Goal: Task Accomplishment & Management: Complete application form

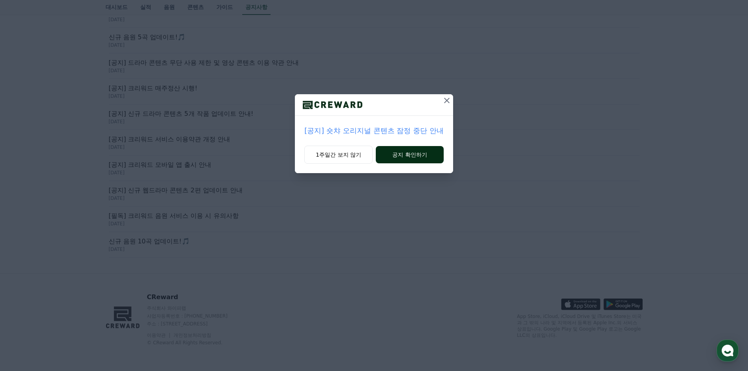
click at [398, 156] on button "공지 확인하기" at bounding box center [410, 154] width 68 height 17
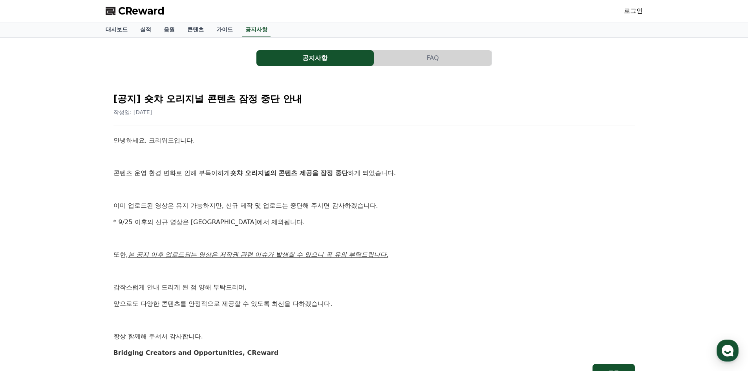
click at [317, 54] on button "공지사항" at bounding box center [314, 58] width 117 height 16
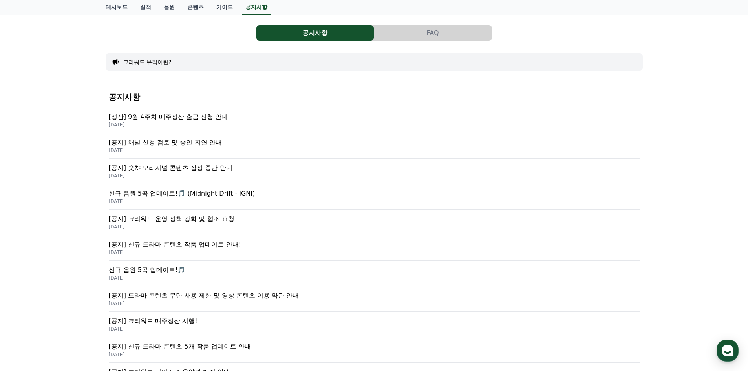
scroll to position [39, 0]
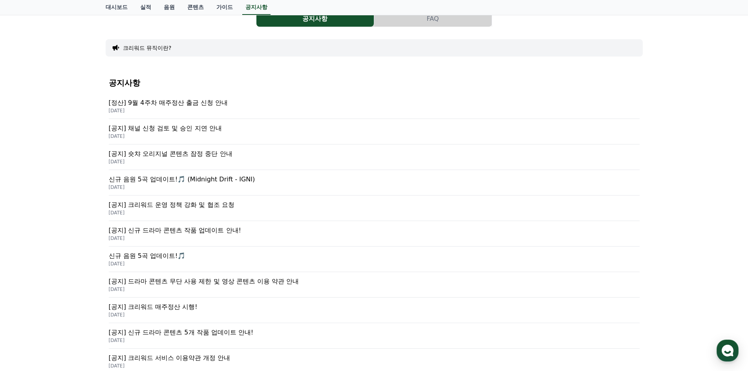
click at [226, 123] on div "[공지] 채널 신청 검토 및 승인 지연 안내 2025-09-26" at bounding box center [374, 132] width 531 height 26
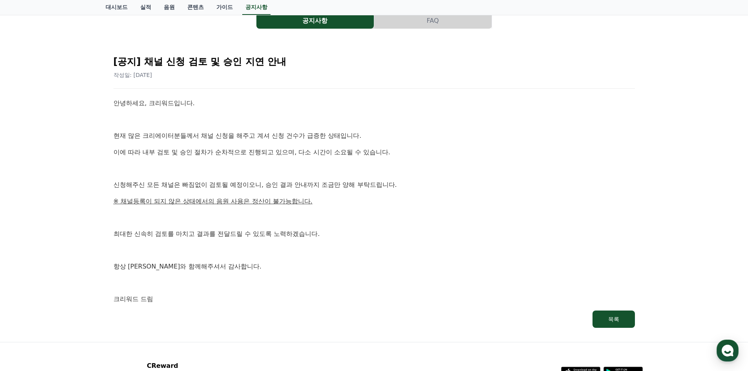
scroll to position [39, 0]
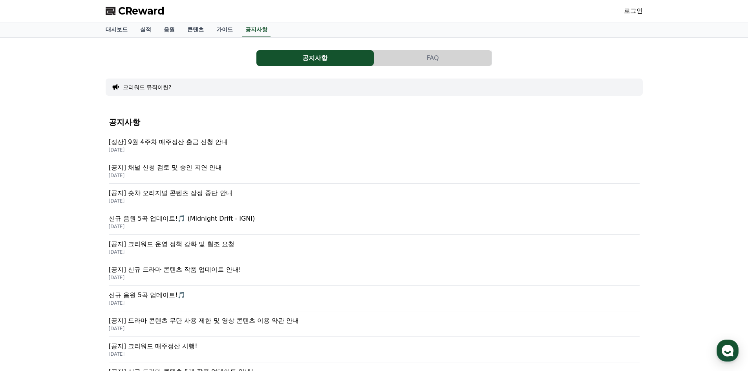
click at [639, 15] on link "로그인" at bounding box center [633, 10] width 19 height 9
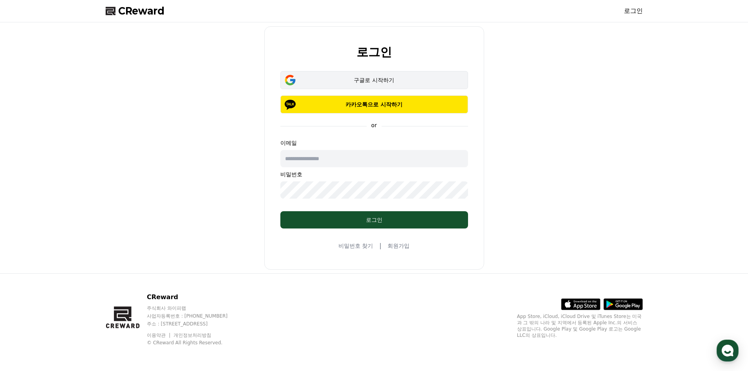
click at [341, 82] on div "구글로 시작하기" at bounding box center [374, 80] width 165 height 8
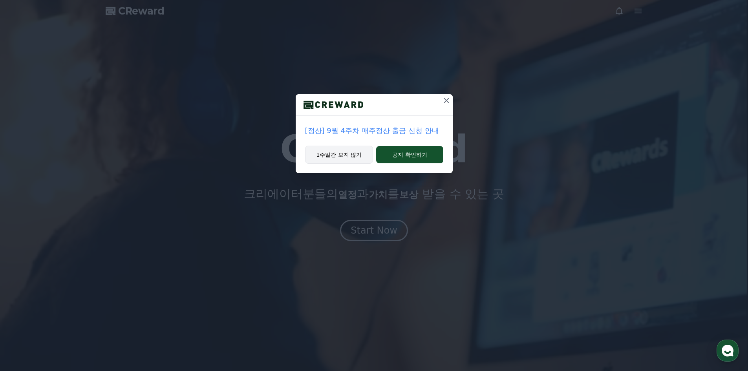
click at [353, 150] on button "1주일간 보지 않기" at bounding box center [339, 155] width 68 height 18
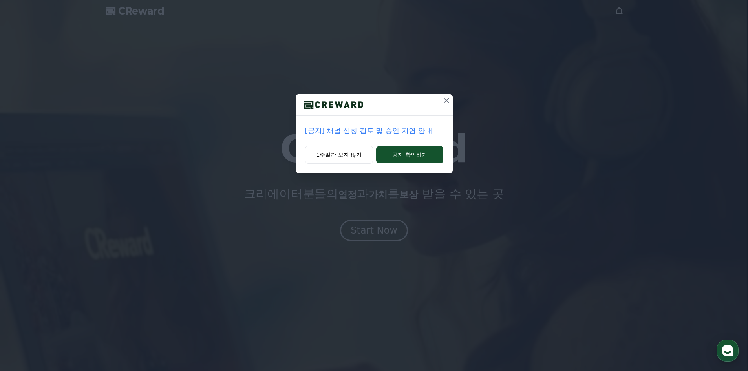
click at [331, 165] on div "1주일간 보지 않기 공지 확인하기" at bounding box center [374, 159] width 157 height 27
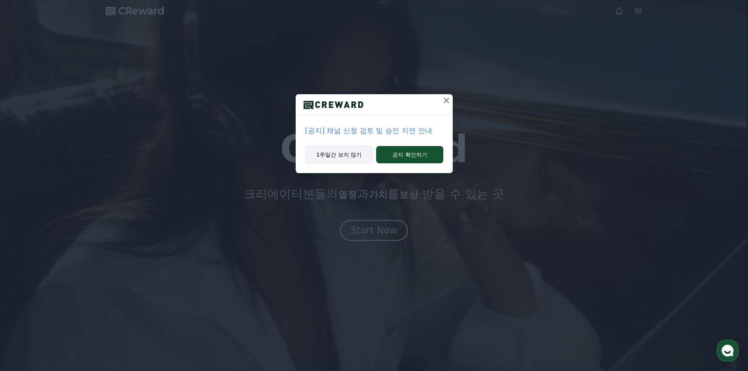
click at [336, 160] on button "1주일간 보지 않기" at bounding box center [339, 155] width 68 height 18
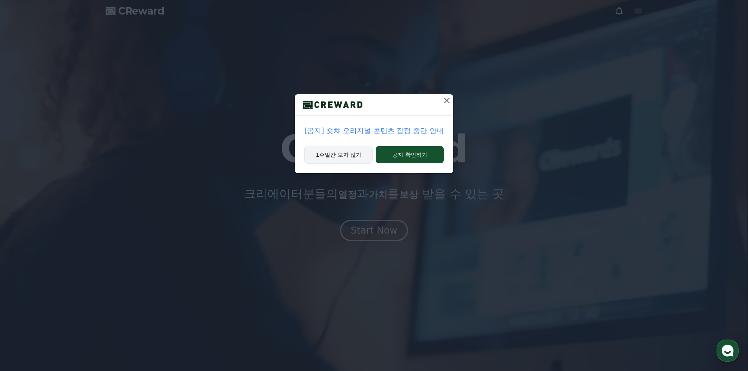
click at [364, 160] on button "1주일간 보지 않기" at bounding box center [338, 155] width 68 height 18
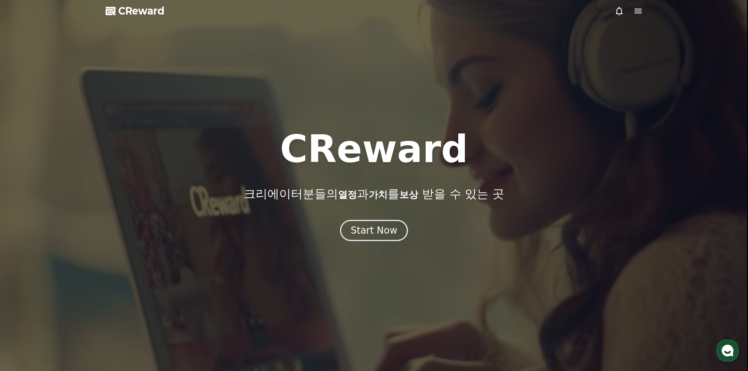
click at [141, 8] on span "CReward" at bounding box center [141, 11] width 46 height 13
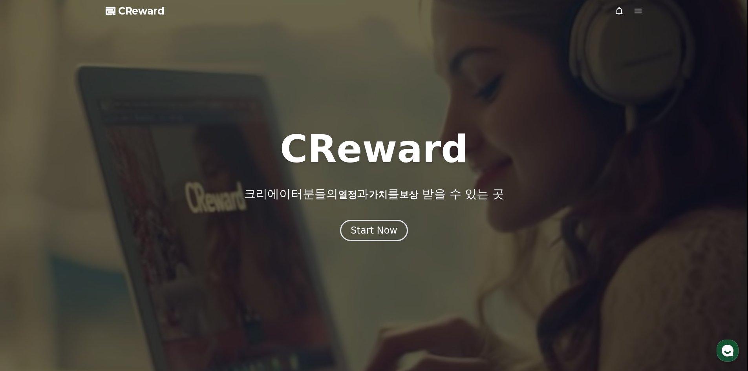
click at [640, 12] on icon at bounding box center [637, 10] width 9 height 9
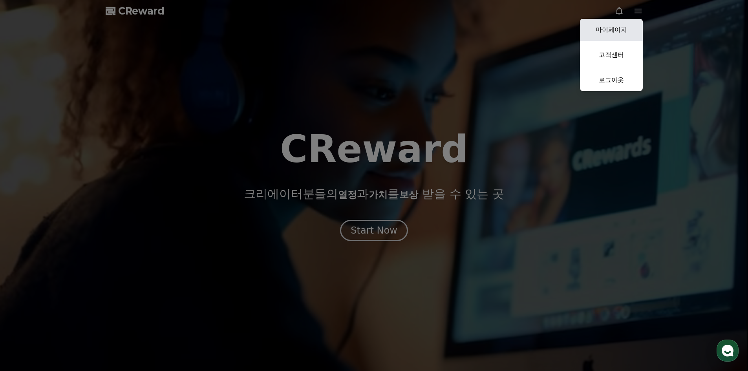
click at [625, 29] on link "마이페이지" at bounding box center [611, 30] width 63 height 22
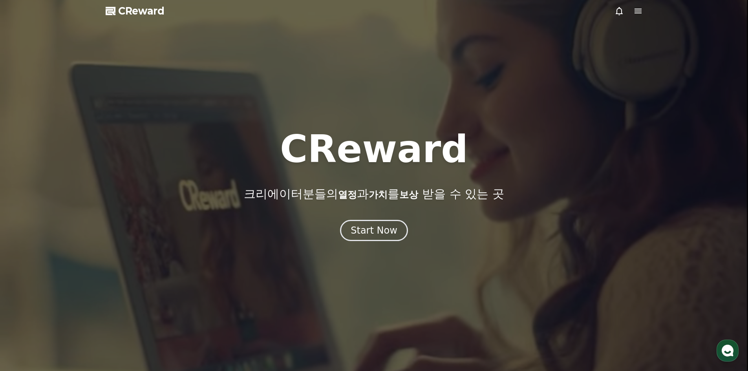
select select "**********"
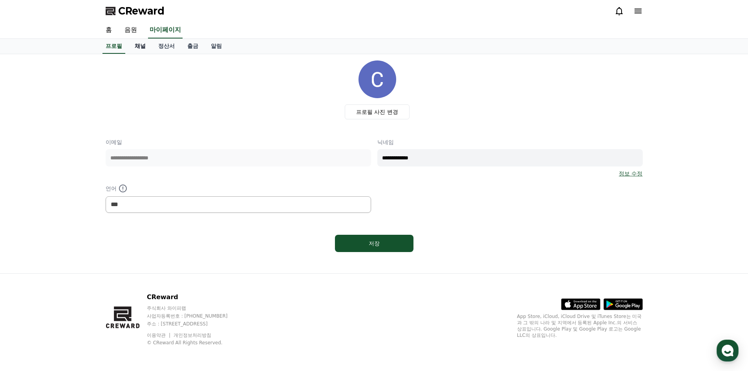
click at [148, 51] on link "채널" at bounding box center [140, 46] width 24 height 15
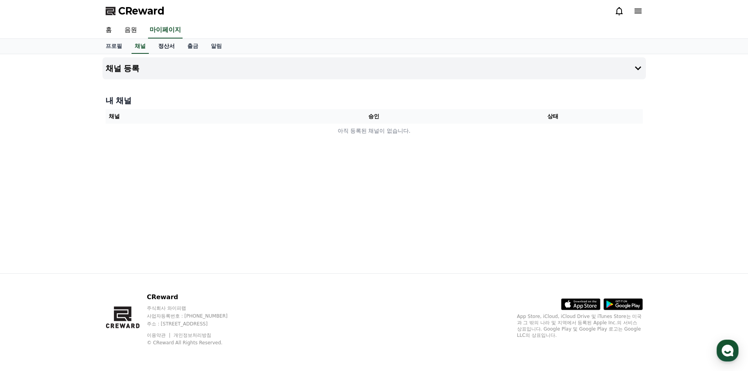
click at [166, 49] on link "정산서" at bounding box center [166, 46] width 29 height 15
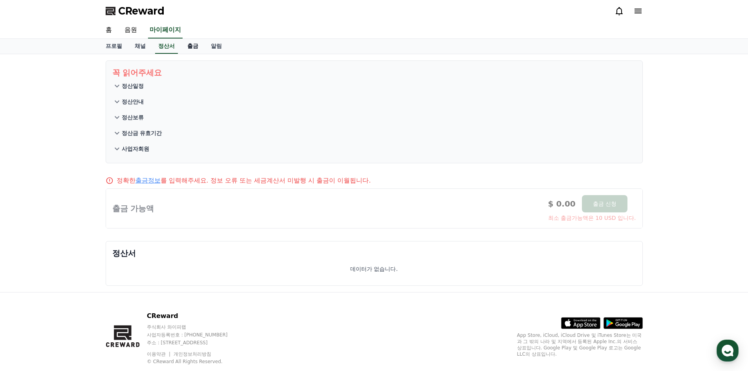
click at [190, 47] on link "출금" at bounding box center [193, 46] width 24 height 15
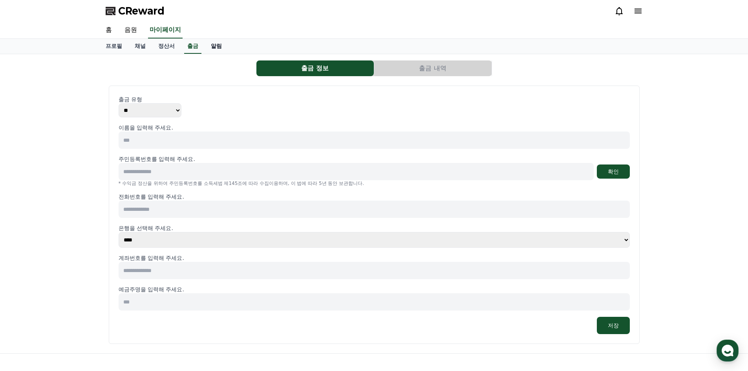
click at [210, 46] on link "알림" at bounding box center [216, 46] width 24 height 15
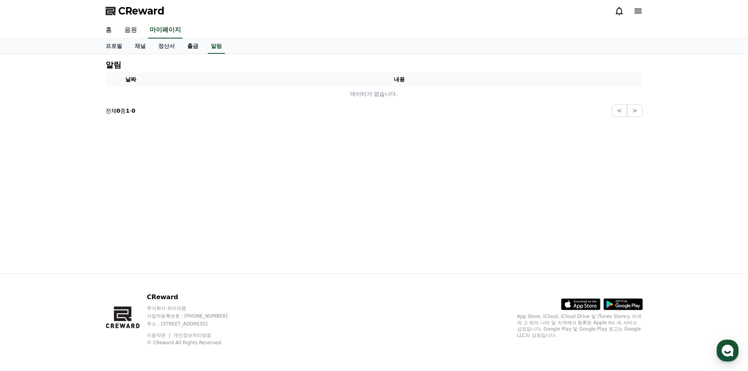
click at [188, 46] on link "출금" at bounding box center [193, 46] width 24 height 15
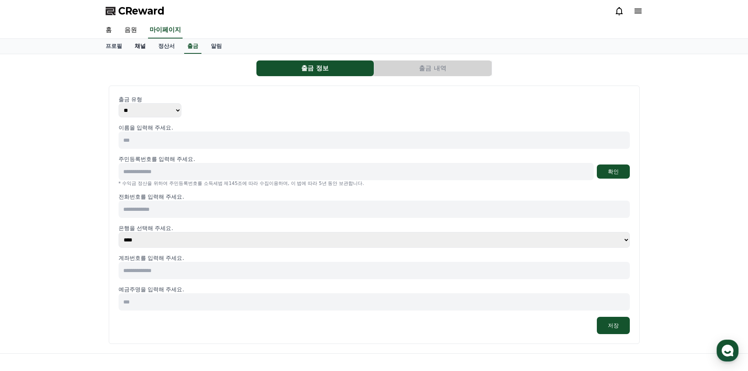
click at [139, 47] on link "채널" at bounding box center [140, 46] width 24 height 15
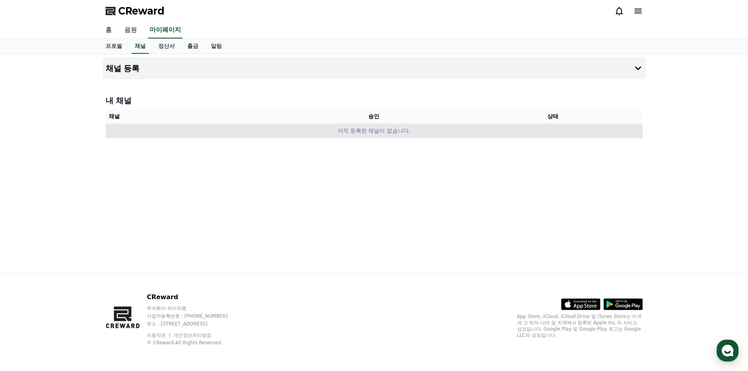
click at [388, 134] on td "아직 등록된 채널이 없습니다." at bounding box center [374, 131] width 537 height 15
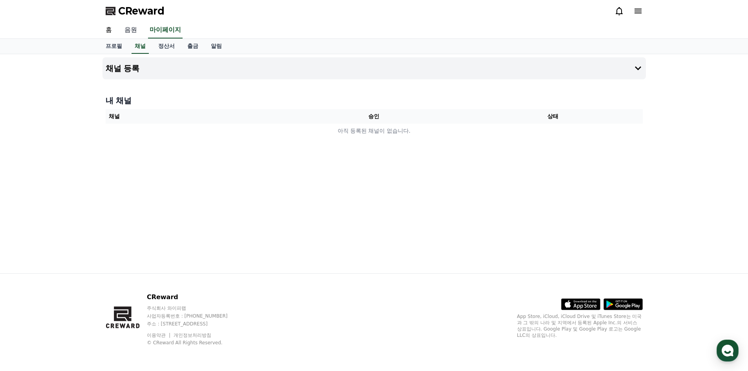
click at [127, 31] on link "음원" at bounding box center [130, 30] width 25 height 16
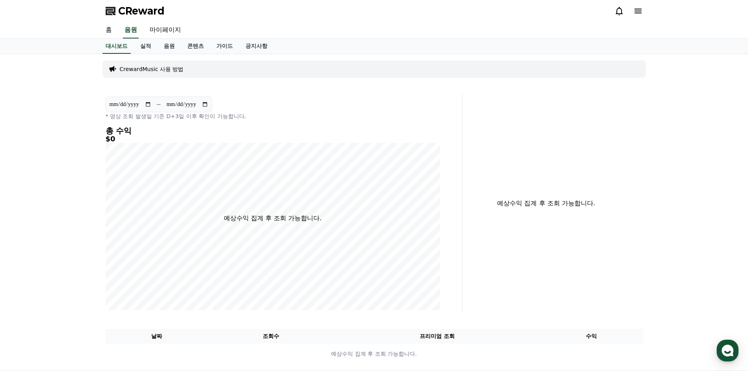
click at [109, 29] on link "홈" at bounding box center [108, 30] width 19 height 16
click at [153, 45] on link "실적" at bounding box center [146, 46] width 24 height 15
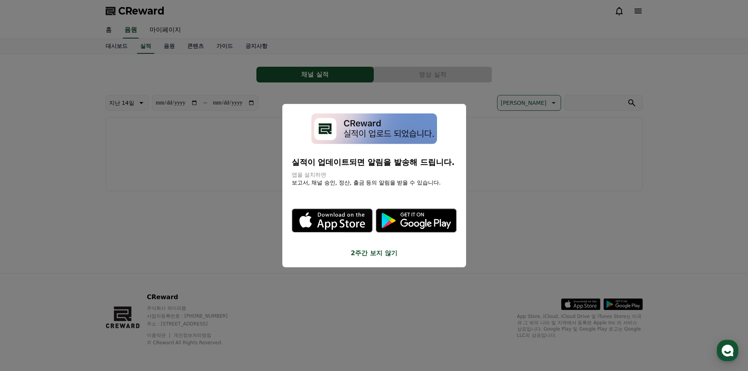
click at [220, 78] on button "close modal" at bounding box center [374, 185] width 748 height 371
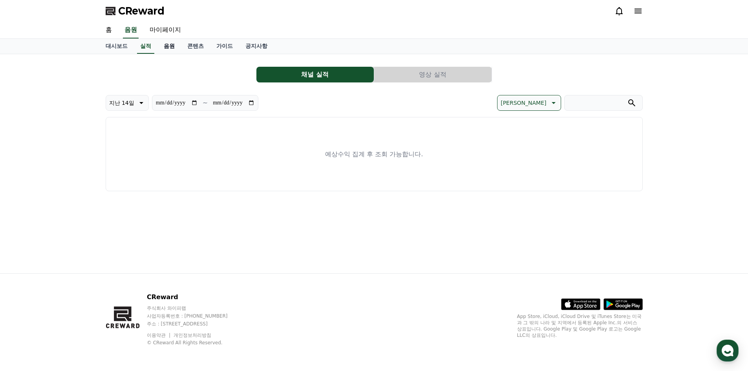
click at [174, 51] on link "음원" at bounding box center [169, 46] width 24 height 15
click at [197, 47] on link "콘텐츠" at bounding box center [195, 46] width 29 height 15
click at [230, 47] on link "가이드" at bounding box center [224, 46] width 29 height 15
click at [263, 47] on link "공지사항" at bounding box center [256, 46] width 35 height 15
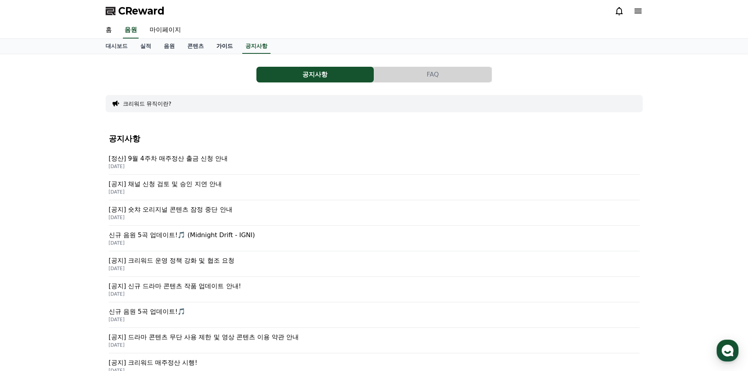
click at [224, 47] on link "가이드" at bounding box center [224, 46] width 29 height 15
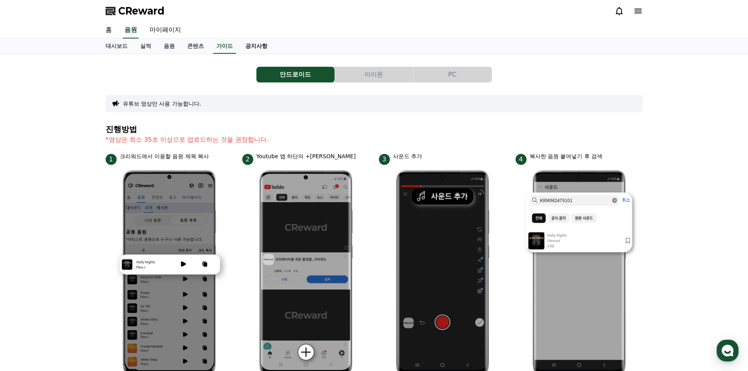
click at [270, 46] on link "공지사항" at bounding box center [256, 46] width 35 height 15
click at [190, 47] on link "콘텐츠" at bounding box center [195, 46] width 29 height 15
click at [190, 47] on link "콘텐츠" at bounding box center [195, 46] width 23 height 15
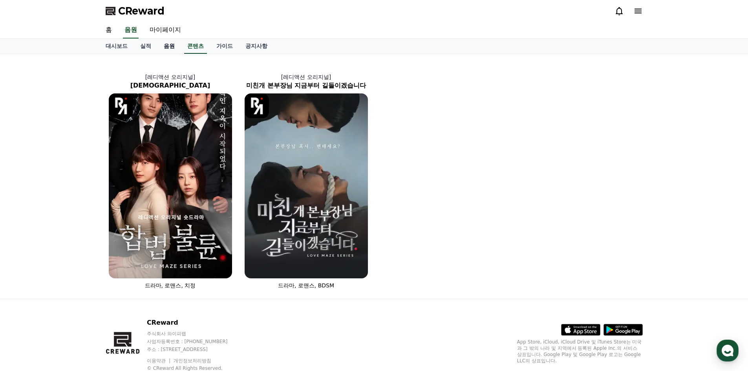
click at [167, 47] on link "음원" at bounding box center [169, 46] width 24 height 15
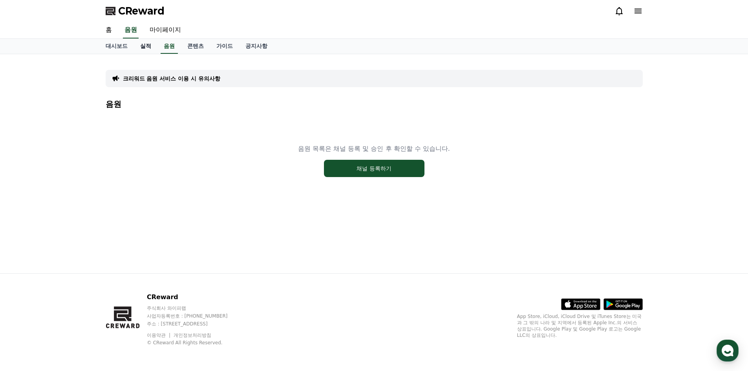
click at [153, 47] on link "실적" at bounding box center [146, 46] width 24 height 15
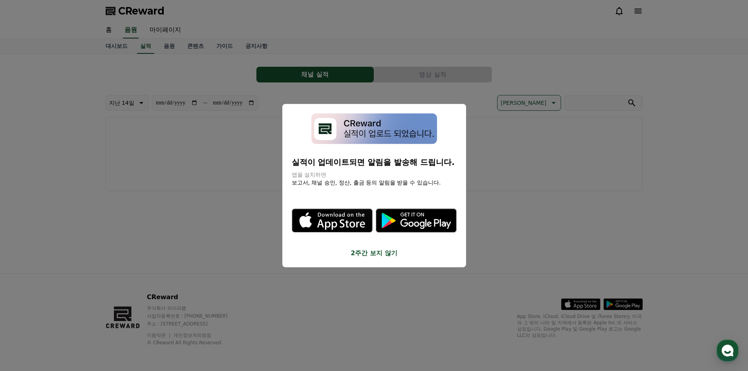
click at [120, 48] on button "close modal" at bounding box center [374, 185] width 748 height 371
click at [124, 47] on link "대시보드" at bounding box center [116, 46] width 35 height 15
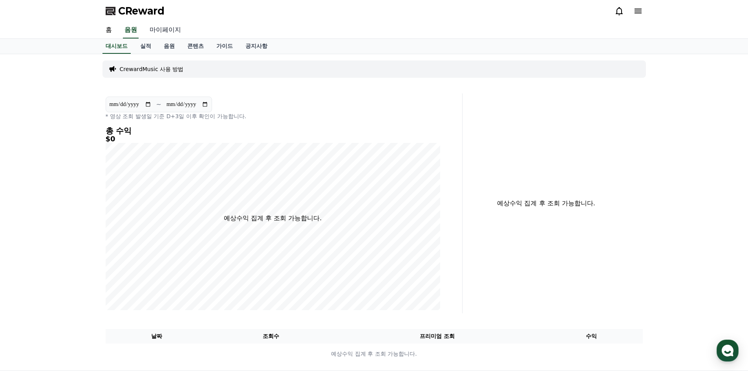
click at [160, 32] on link "마이페이지" at bounding box center [165, 30] width 44 height 16
select select "**********"
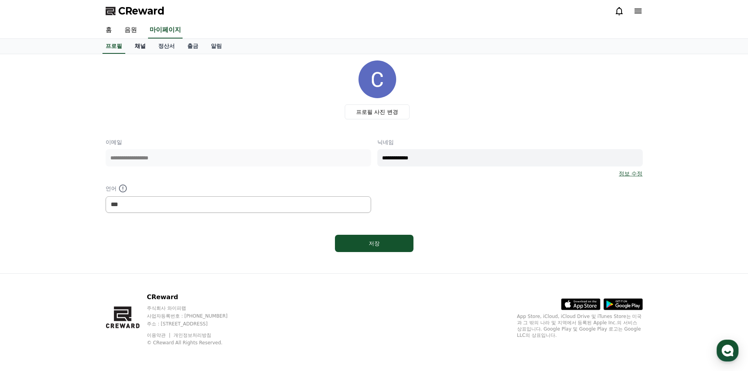
click at [143, 49] on link "채널" at bounding box center [140, 46] width 24 height 15
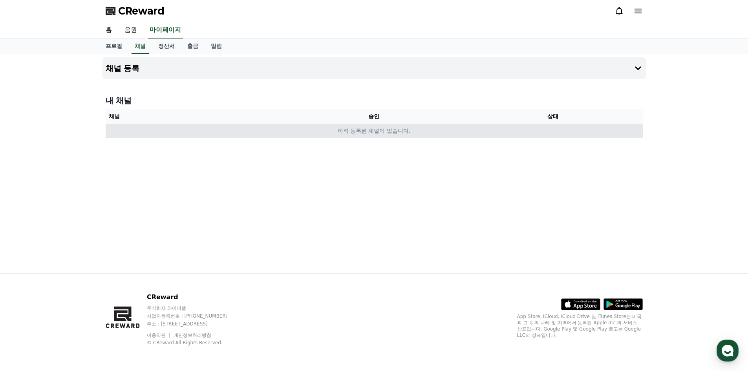
click at [379, 139] on div "내 채널 채널 승인 상태 아직 등록된 채널이 없습니다." at bounding box center [373, 116] width 543 height 49
click at [380, 134] on td "아직 등록된 채널이 없습니다." at bounding box center [374, 131] width 537 height 15
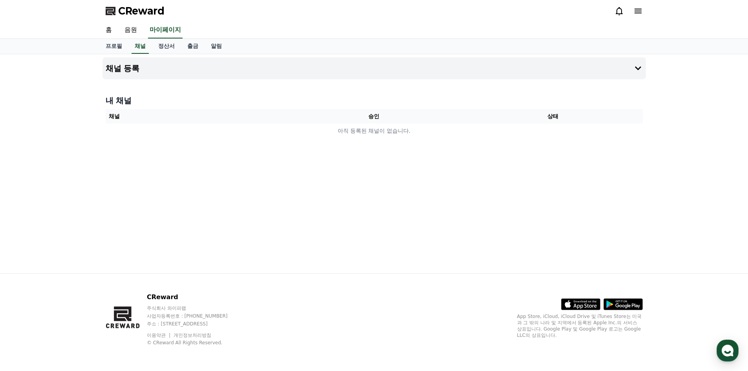
click at [646, 73] on div "채널 등록 내 채널 채널 승인 상태 아직 등록된 채널이 없습니다." at bounding box center [373, 163] width 549 height 219
click at [643, 71] on button "채널 등록" at bounding box center [373, 68] width 543 height 22
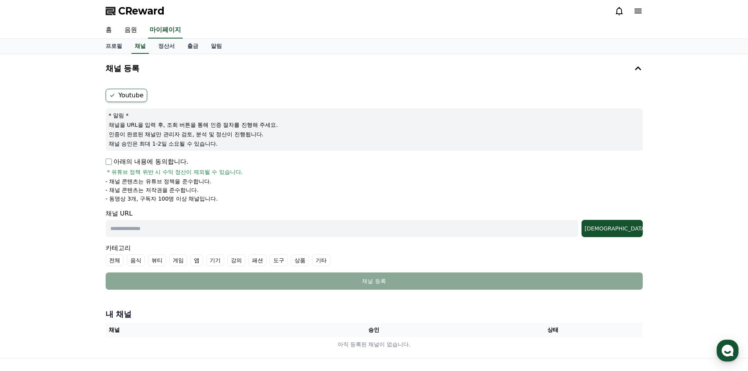
drag, startPoint x: 228, startPoint y: 126, endPoint x: 251, endPoint y: 126, distance: 22.8
click at [251, 126] on p "채널을 URL을 입력 후, 조회 버튼을 통해 인증 절차를 진행해 주세요." at bounding box center [374, 125] width 531 height 8
drag, startPoint x: 145, startPoint y: 135, endPoint x: 240, endPoint y: 145, distance: 95.1
click at [240, 145] on div "* 알림 * 채널을 URL을 입력 후, 조회 버튼을 통해 인증 절차를 진행해 주세요. 인증이 완료된 채널만 관리자 검토, 분석 및 정산이 진행…" at bounding box center [374, 129] width 537 height 42
click at [240, 145] on p "채널 승인은 최대 1-2일 소요될 수 있습니다." at bounding box center [374, 144] width 531 height 8
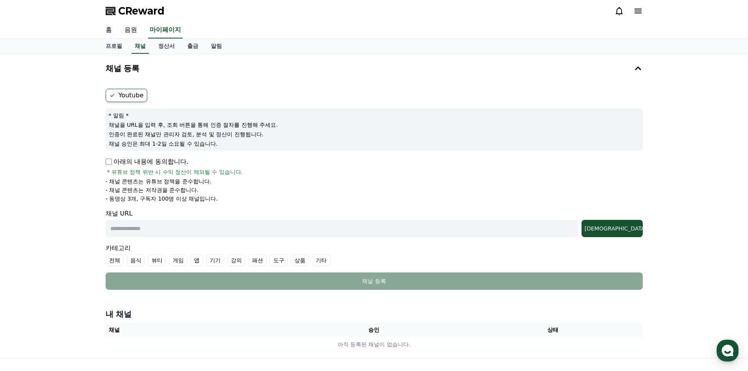
click at [170, 227] on input "text" at bounding box center [342, 228] width 473 height 17
paste input "**********"
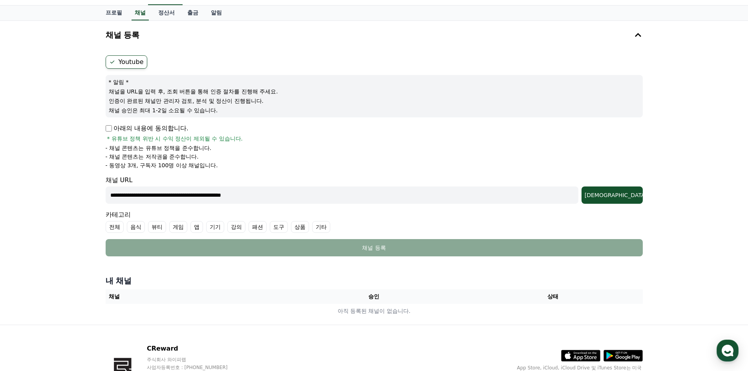
scroll to position [78, 0]
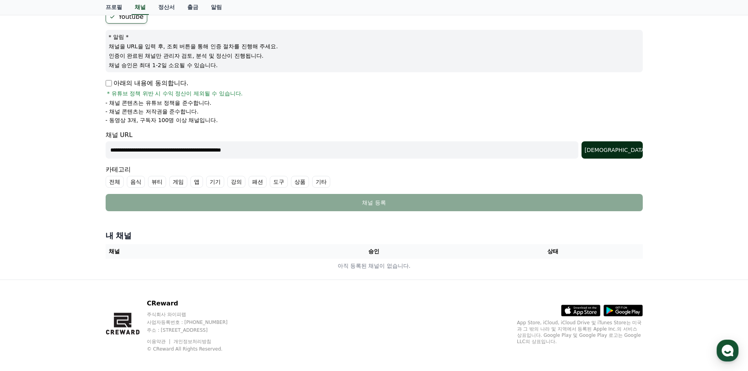
type input "**********"
click at [635, 149] on div "조회" at bounding box center [611, 150] width 55 height 8
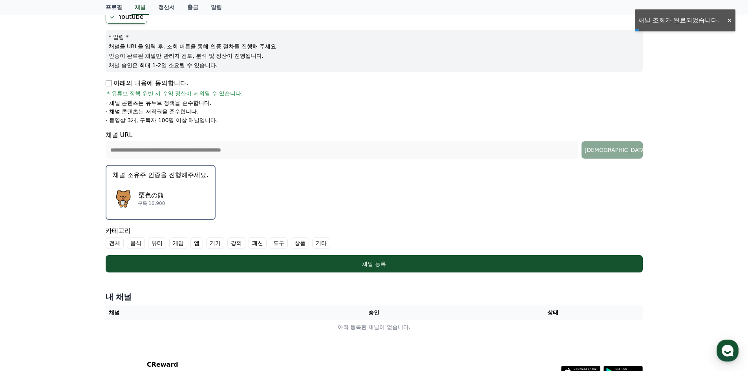
click at [189, 192] on div "栗色の熊 구독 10,900" at bounding box center [161, 198] width 96 height 31
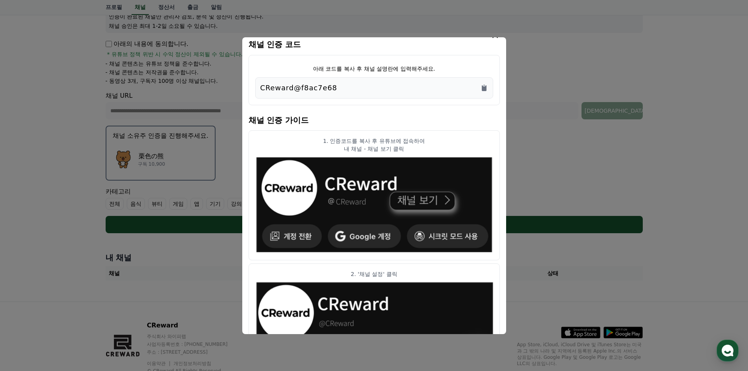
scroll to position [0, 0]
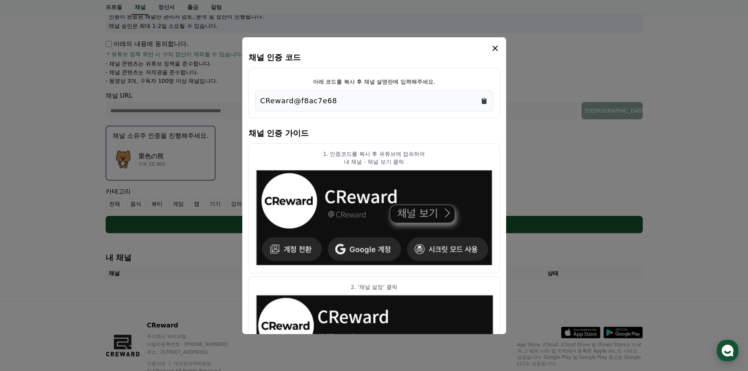
click at [482, 100] on icon "Copy to clipboard" at bounding box center [484, 101] width 5 height 6
click at [495, 48] on icon "modal" at bounding box center [494, 48] width 5 height 5
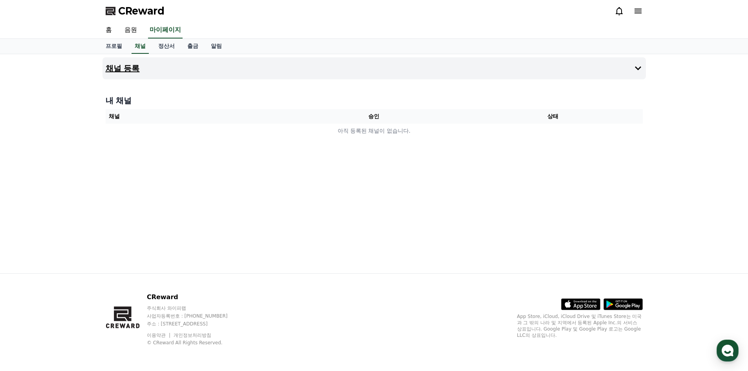
click at [143, 67] on button "채널 등록" at bounding box center [373, 68] width 543 height 22
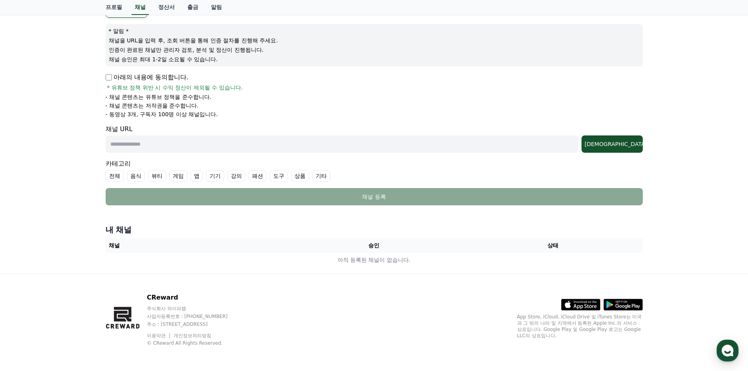
scroll to position [85, 0]
click at [182, 149] on input "text" at bounding box center [342, 143] width 473 height 17
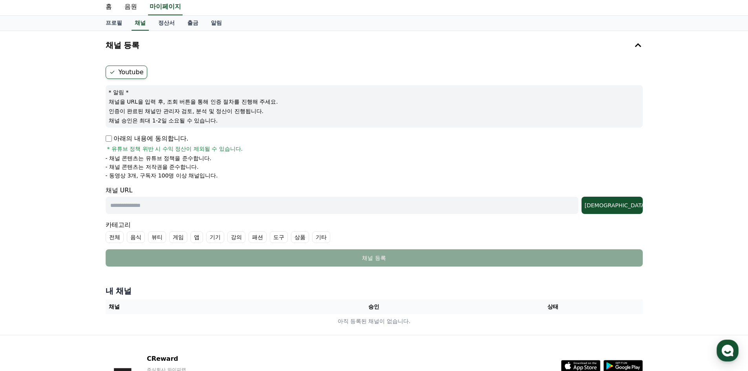
scroll to position [0, 0]
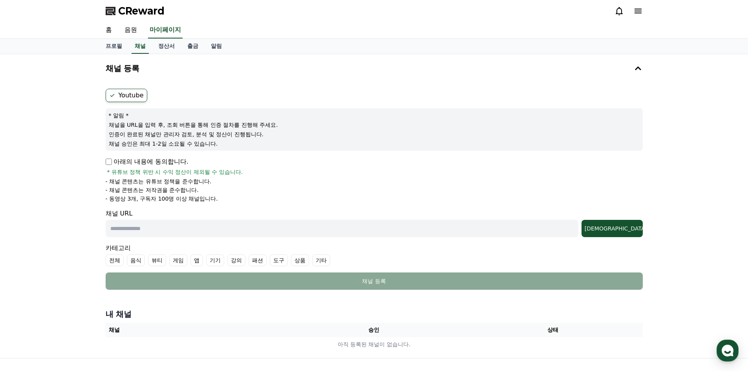
click at [112, 159] on p "아래의 내용에 동의합니다." at bounding box center [147, 161] width 83 height 9
click at [145, 228] on input "text" at bounding box center [342, 228] width 473 height 17
paste input "**********"
type input "**********"
click at [624, 222] on button "[DEMOGRAPHIC_DATA]" at bounding box center [611, 228] width 61 height 17
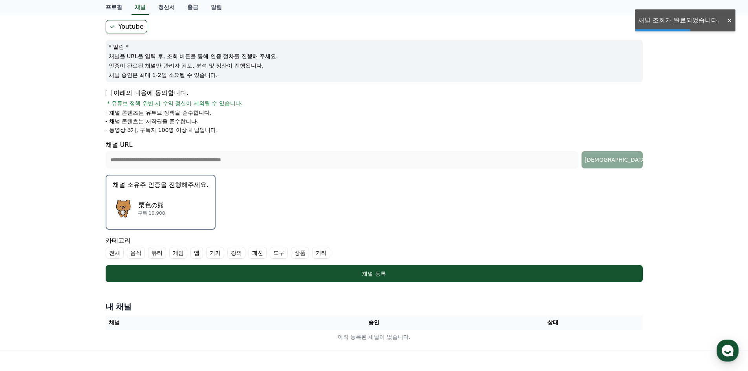
scroll to position [78, 0]
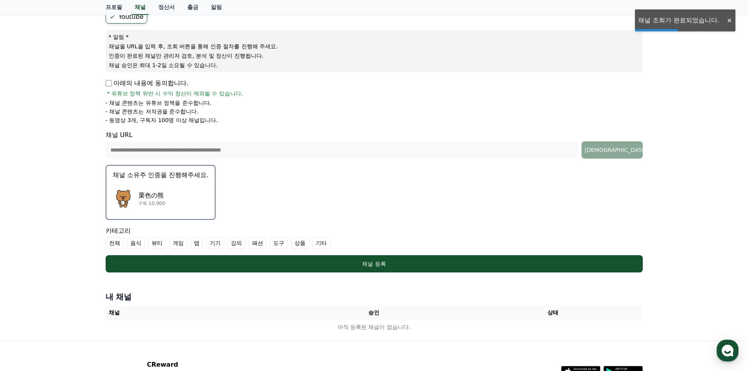
click at [184, 196] on div "栗色の熊 구독 10,900" at bounding box center [161, 198] width 96 height 31
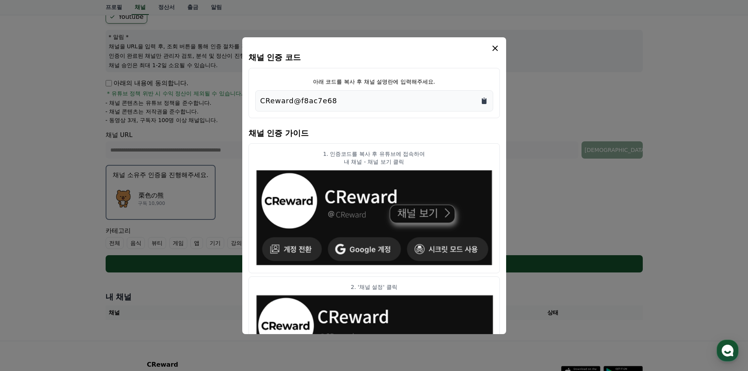
click at [480, 98] on icon "Copy to clipboard" at bounding box center [484, 101] width 8 height 8
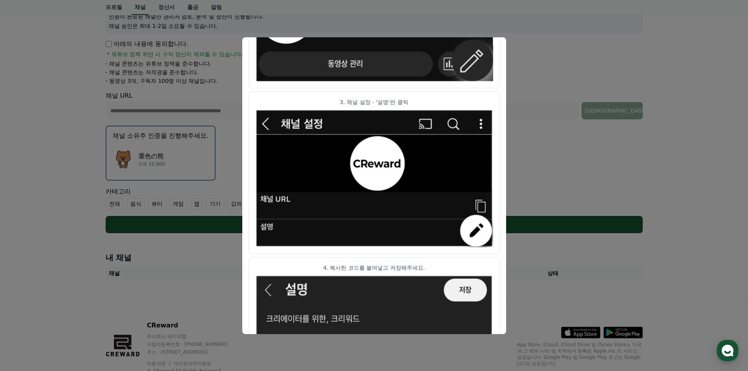
scroll to position [381, 0]
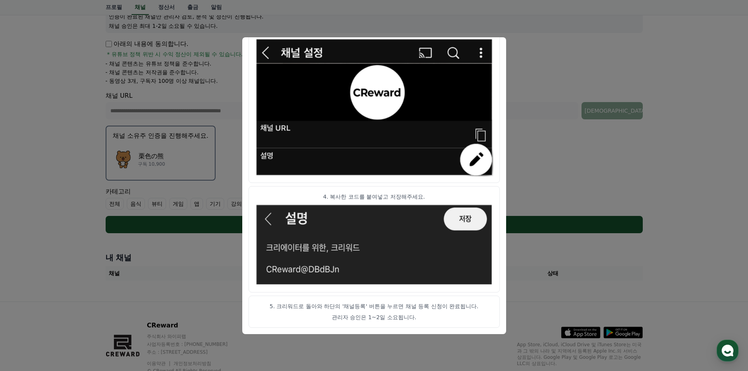
click at [616, 141] on button "close modal" at bounding box center [374, 185] width 748 height 371
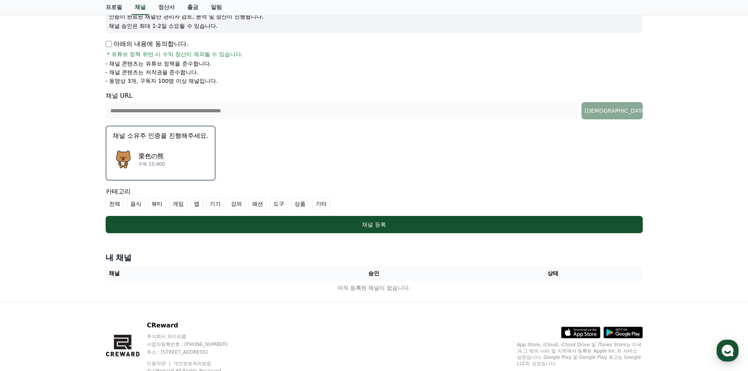
click at [186, 166] on div "栗色の熊 구독 10,900" at bounding box center [161, 159] width 96 height 31
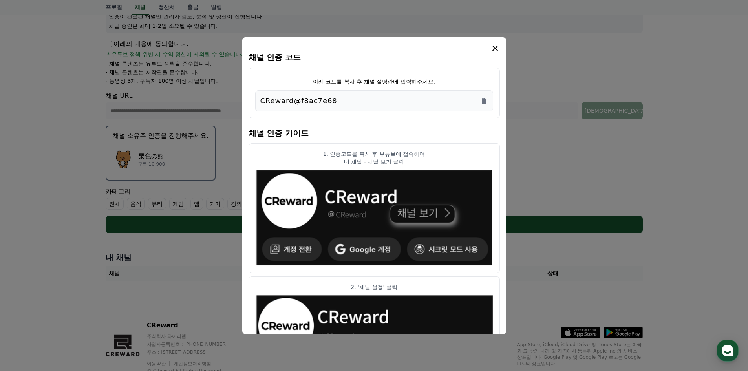
click at [558, 144] on button "close modal" at bounding box center [374, 185] width 748 height 371
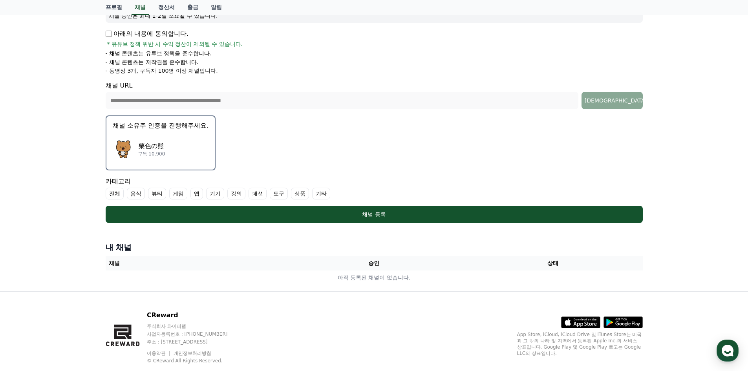
scroll to position [146, 0]
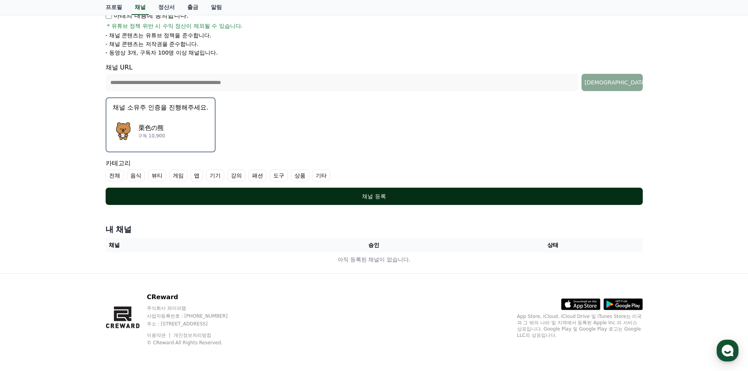
click at [318, 197] on div "채널 등록" at bounding box center [374, 196] width 506 height 8
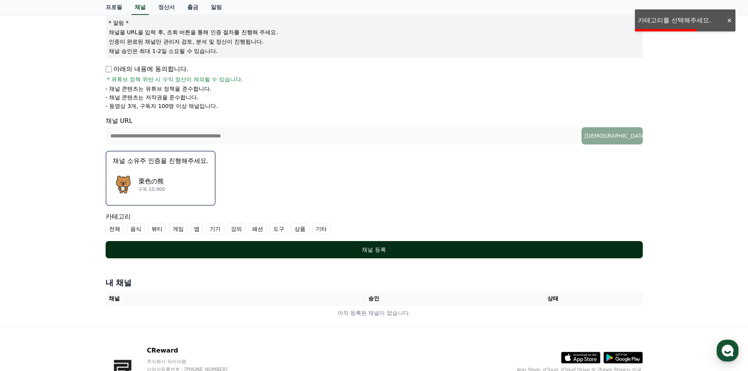
scroll to position [107, 0]
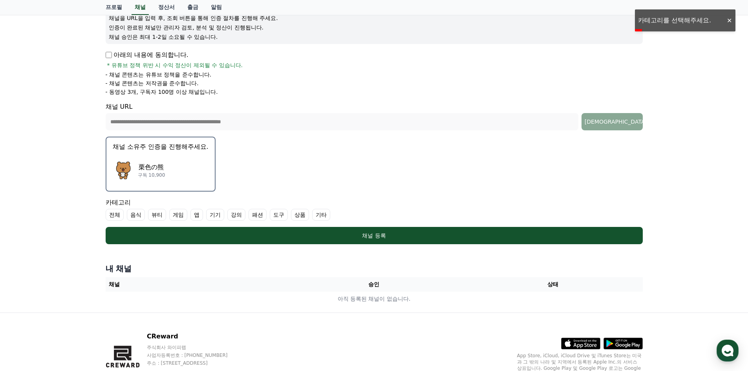
click at [117, 216] on label "전체" at bounding box center [115, 215] width 18 height 12
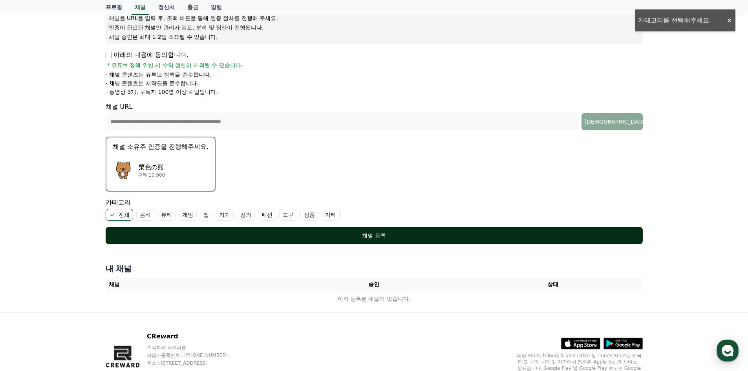
click at [188, 235] on div "채널 등록" at bounding box center [374, 236] width 506 height 8
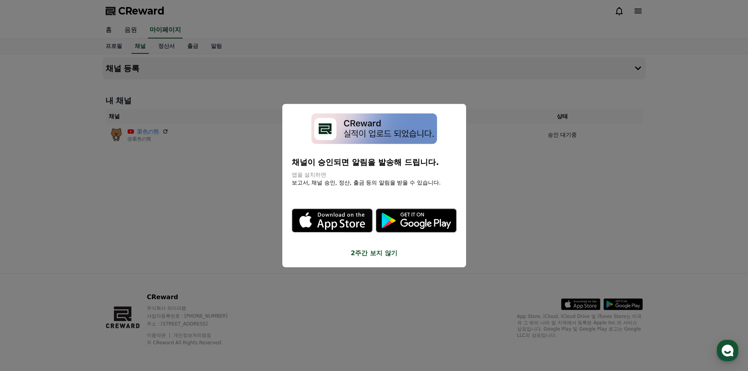
click at [368, 254] on button "2주간 보지 않기" at bounding box center [374, 252] width 165 height 9
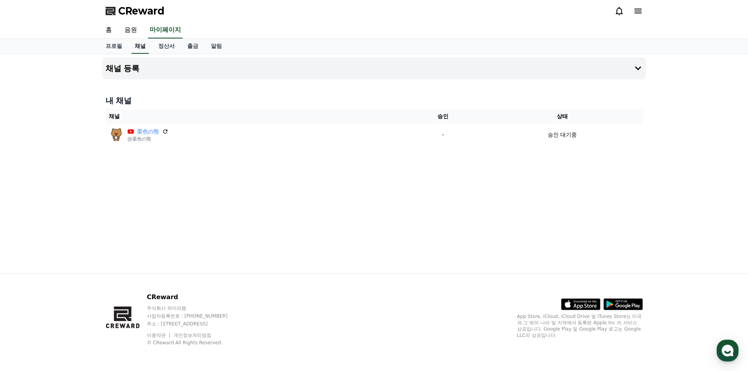
click at [136, 45] on link "채널" at bounding box center [139, 46] width 17 height 15
click at [189, 73] on button "채널 등록" at bounding box center [373, 68] width 543 height 22
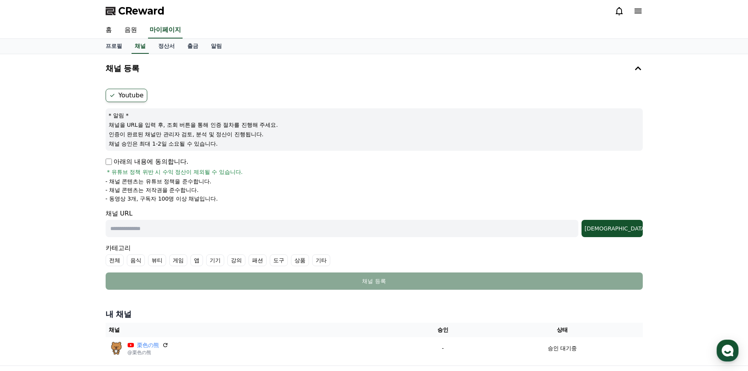
drag, startPoint x: 169, startPoint y: 227, endPoint x: 230, endPoint y: 228, distance: 60.8
click at [169, 227] on input "text" at bounding box center [342, 228] width 473 height 17
paste input "**********"
type input "**********"
click at [629, 225] on div "[DEMOGRAPHIC_DATA]" at bounding box center [611, 228] width 55 height 8
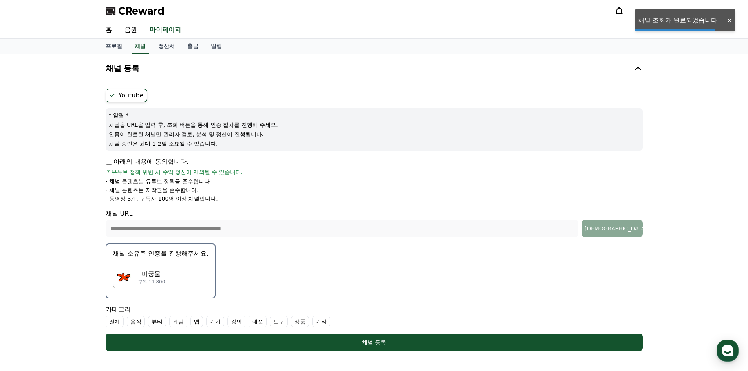
click at [149, 259] on button "채널 소유주 인증을 진행해주세요. 미궁물 구독 11,800" at bounding box center [161, 270] width 110 height 55
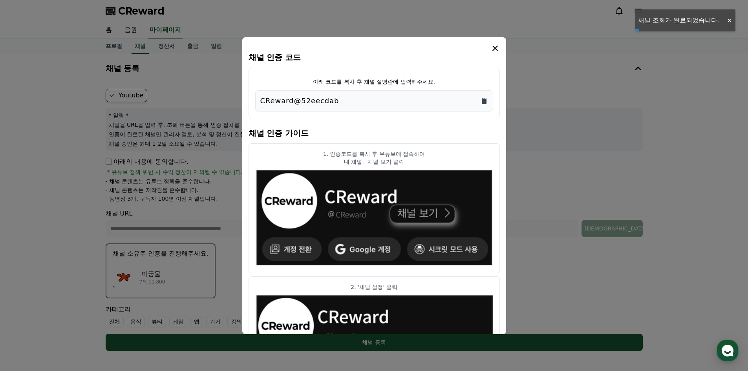
click at [484, 104] on icon "Copy to clipboard" at bounding box center [484, 101] width 5 height 6
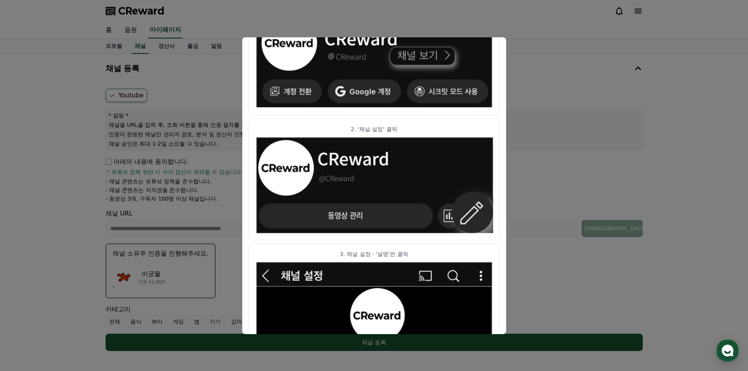
scroll to position [196, 0]
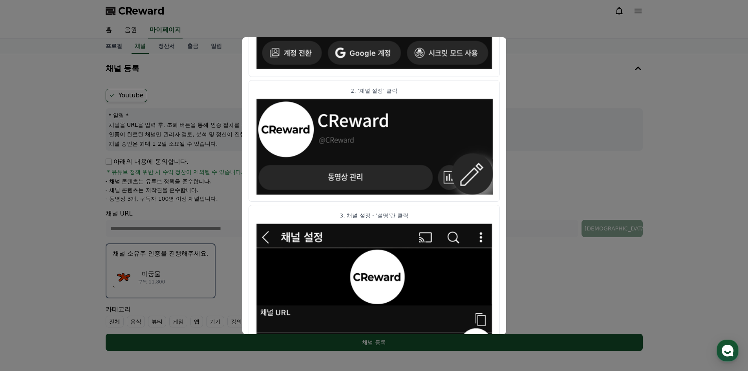
click at [550, 147] on button "close modal" at bounding box center [374, 185] width 748 height 371
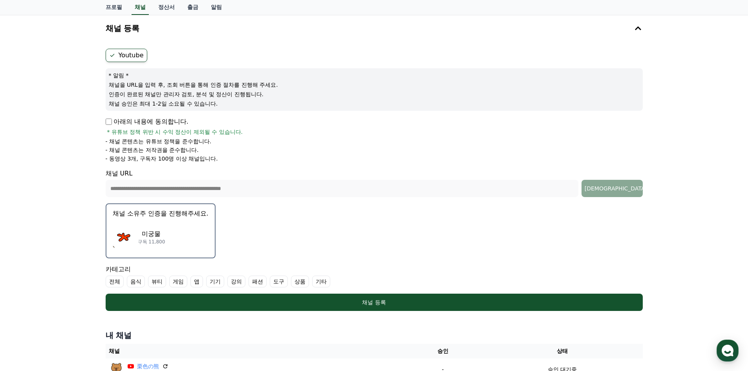
scroll to position [78, 0]
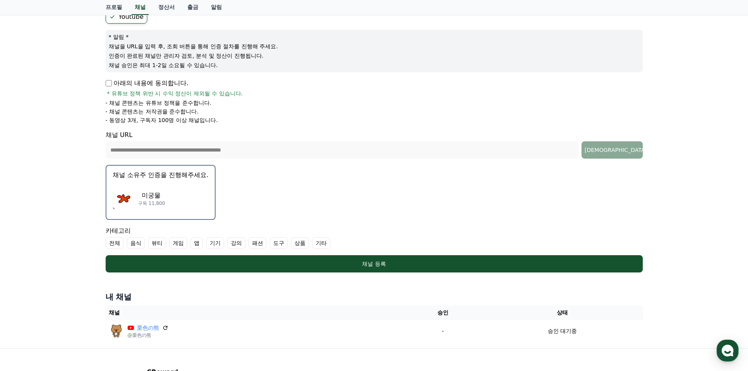
click at [107, 241] on label "전체" at bounding box center [115, 243] width 18 height 12
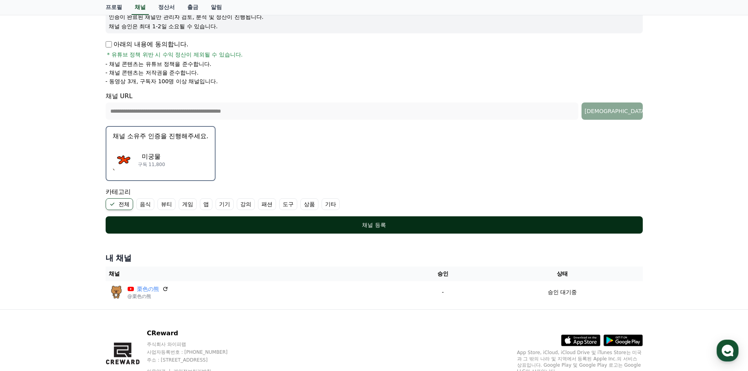
scroll to position [118, 0]
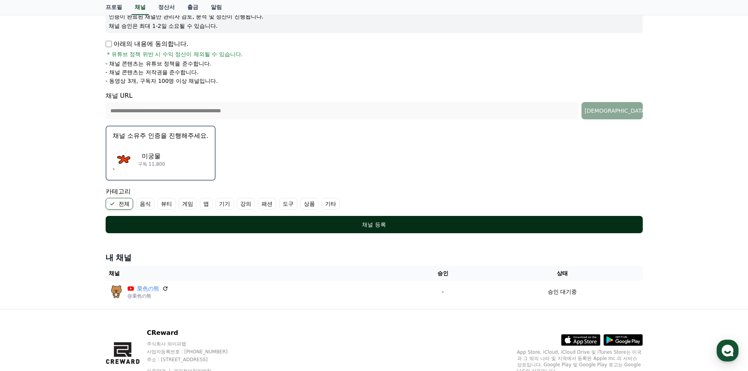
click at [356, 229] on button "채널 등록" at bounding box center [374, 224] width 537 height 17
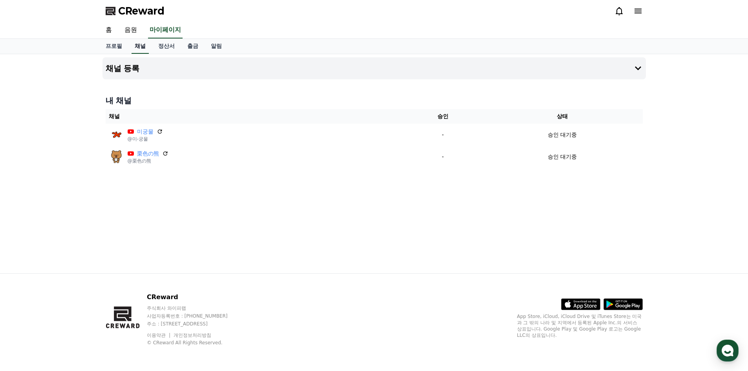
click at [142, 46] on link "채널" at bounding box center [139, 46] width 17 height 15
click at [162, 65] on button "채널 등록" at bounding box center [373, 68] width 543 height 22
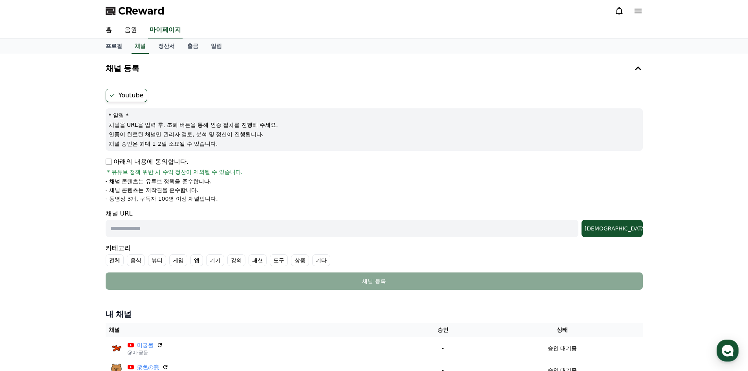
click at [171, 237] on form "Youtube * 알림 * 채널을 URL을 입력 후, 조회 버튼을 통해 인증 절차를 진행해 주세요. 인증이 완료된 채널만 관리자 검토, 분석 …" at bounding box center [374, 189] width 537 height 201
click at [172, 234] on input "text" at bounding box center [342, 228] width 473 height 17
paste input "**********"
type input "**********"
click at [619, 226] on div "조회" at bounding box center [611, 228] width 55 height 8
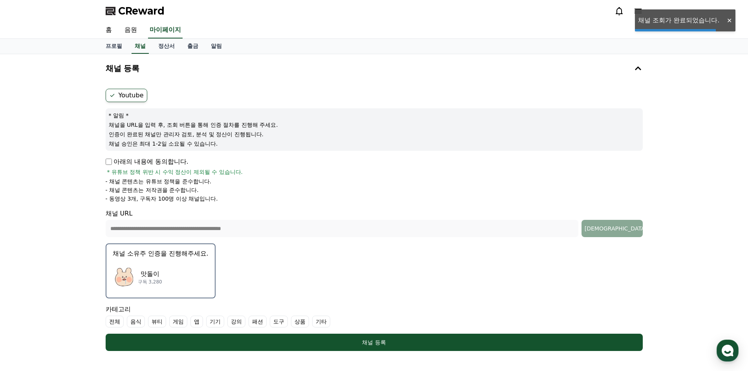
click at [200, 266] on div "맛돌이 구독 3,280" at bounding box center [161, 276] width 96 height 31
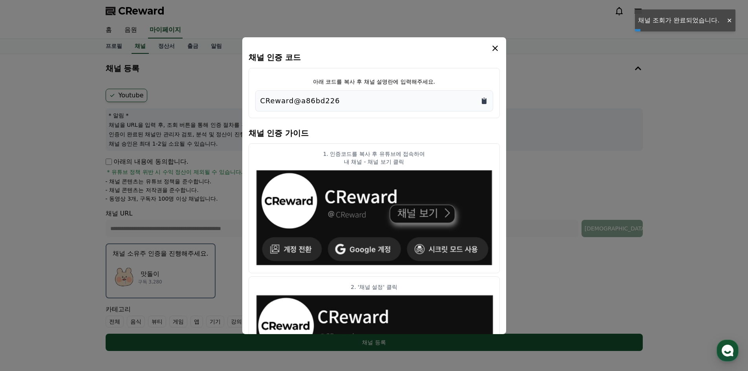
click at [480, 102] on icon "Copy to clipboard" at bounding box center [484, 101] width 8 height 8
click at [578, 183] on button "close modal" at bounding box center [374, 185] width 748 height 371
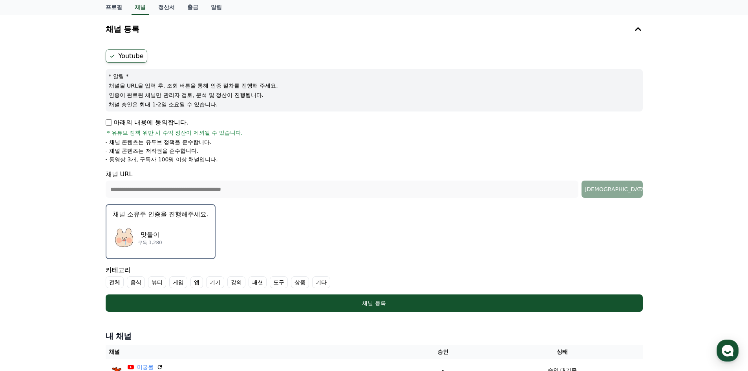
click at [109, 282] on label "전체" at bounding box center [115, 282] width 18 height 12
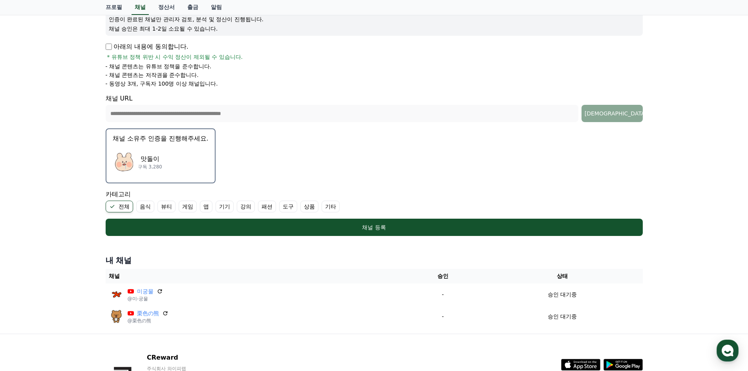
scroll to position [118, 0]
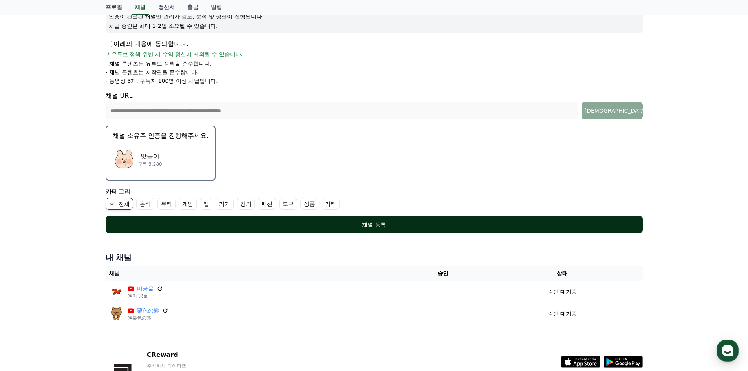
click at [403, 224] on div "채널 등록" at bounding box center [374, 225] width 506 height 8
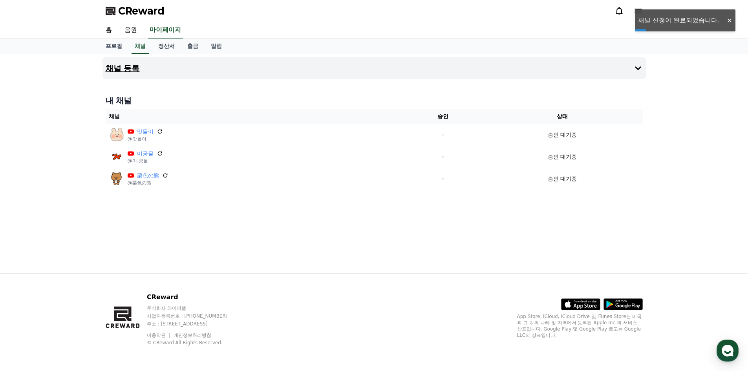
click at [166, 68] on button "채널 등록" at bounding box center [373, 68] width 543 height 22
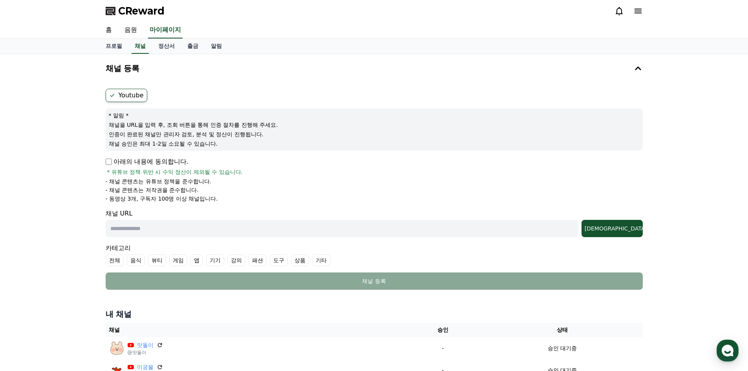
drag, startPoint x: 152, startPoint y: 232, endPoint x: 217, endPoint y: 230, distance: 64.4
click at [152, 232] on input "text" at bounding box center [342, 228] width 473 height 17
paste input "**********"
type input "**********"
click at [622, 233] on button "[DEMOGRAPHIC_DATA]" at bounding box center [611, 228] width 61 height 17
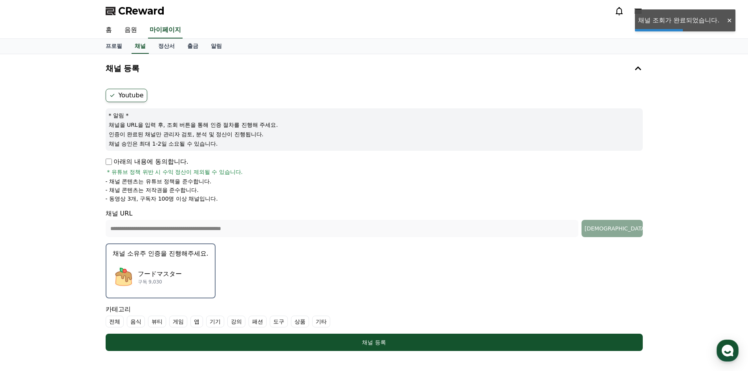
click at [198, 270] on div "フードマスター 구독 9,030" at bounding box center [161, 276] width 96 height 31
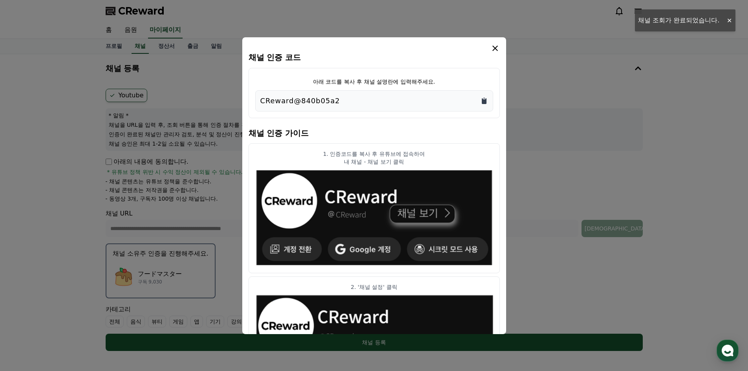
click at [484, 101] on icon "Copy to clipboard" at bounding box center [484, 101] width 5 height 6
click at [548, 130] on button "close modal" at bounding box center [374, 185] width 748 height 371
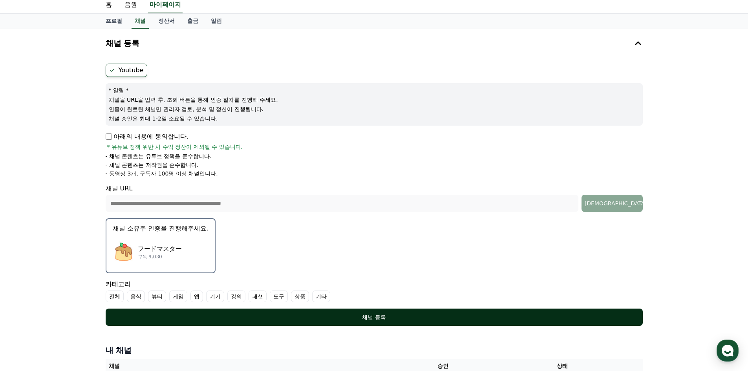
scroll to position [39, 0]
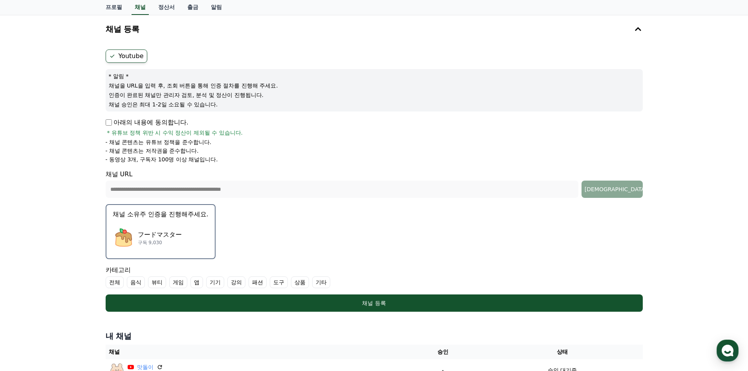
click at [116, 287] on form "**********" at bounding box center [374, 180] width 537 height 262
click at [113, 283] on label "전체" at bounding box center [115, 282] width 18 height 12
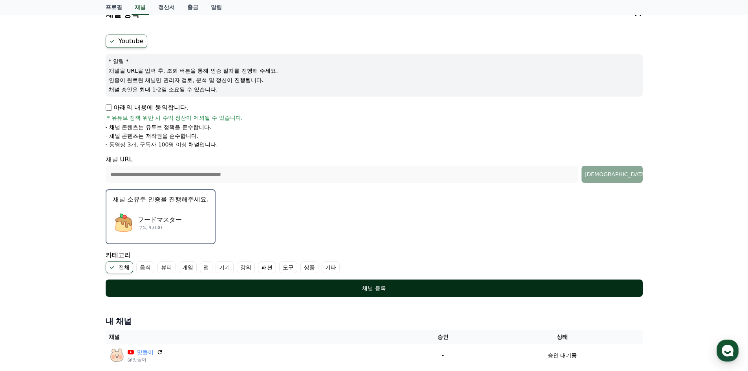
scroll to position [78, 0]
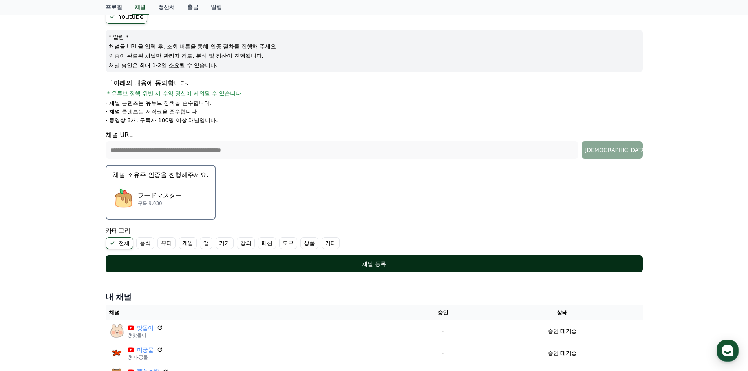
click at [382, 260] on div "채널 등록" at bounding box center [374, 264] width 506 height 8
